Goal: Information Seeking & Learning: Learn about a topic

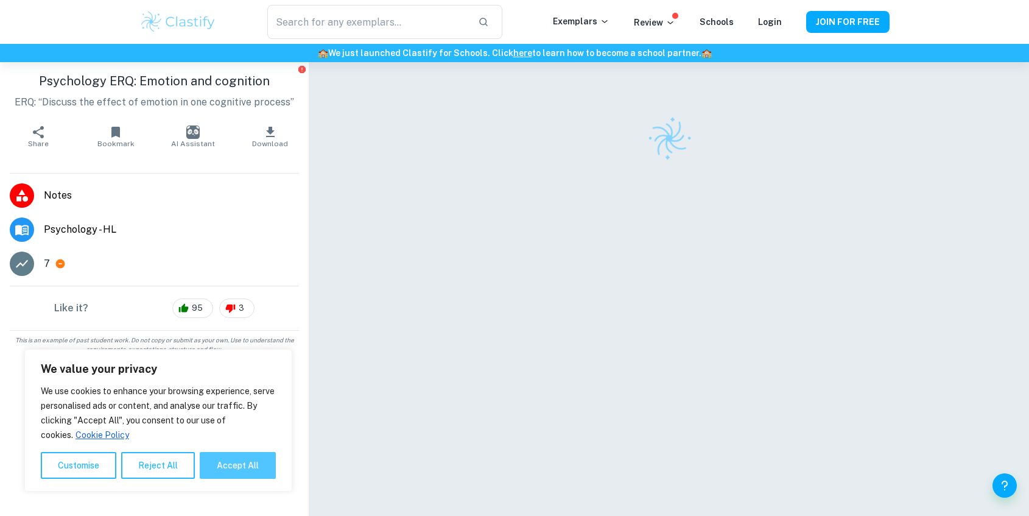
click at [253, 466] on button "Accept All" at bounding box center [238, 465] width 76 height 27
checkbox input "true"
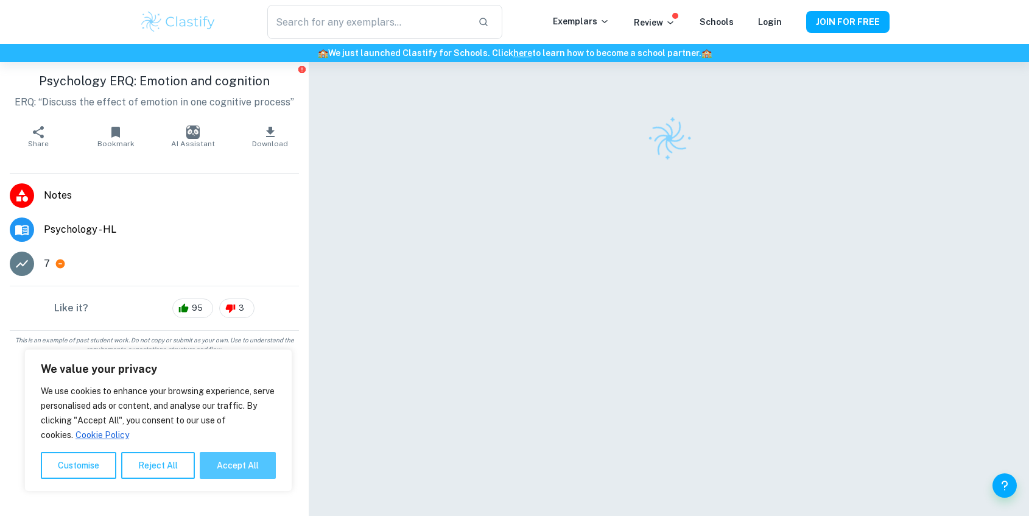
checkbox input "true"
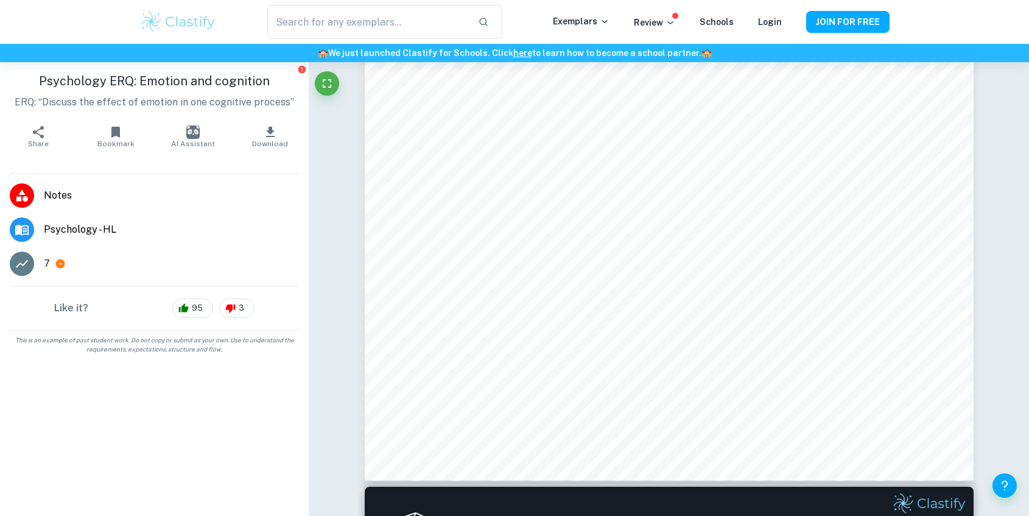
scroll to position [383, 0]
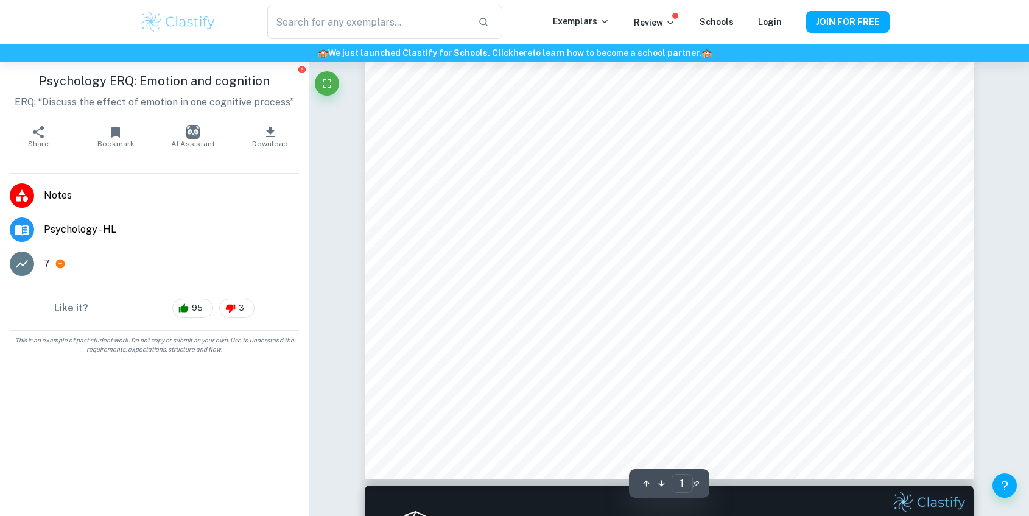
click at [662, 483] on icon "button" at bounding box center [661, 483] width 9 height 9
type input "2"
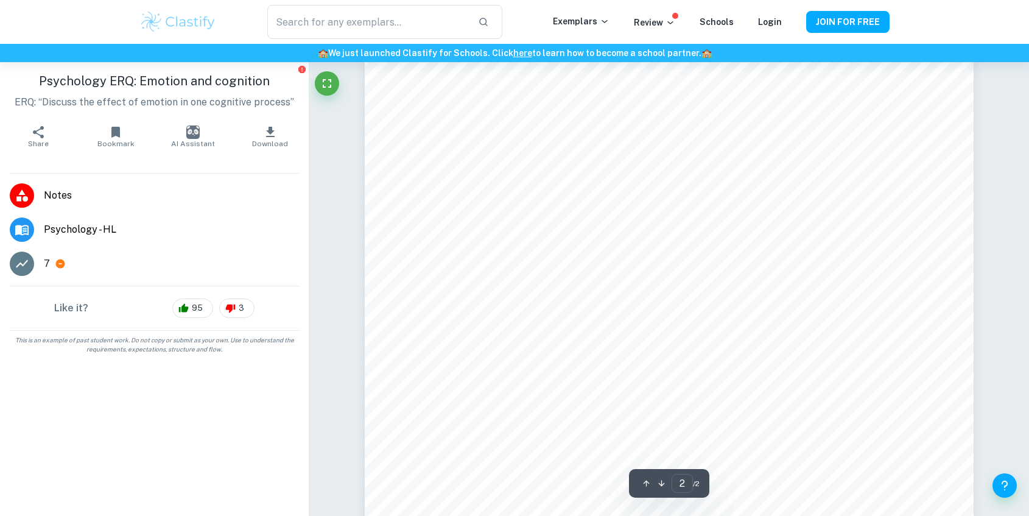
scroll to position [1184, 0]
